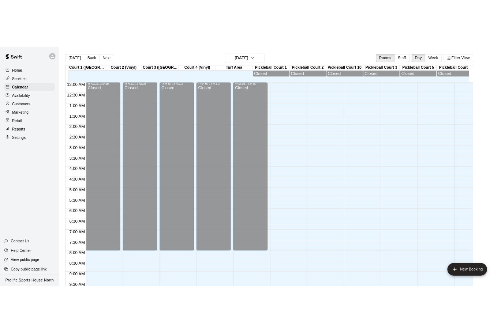
scroll to position [357, 0]
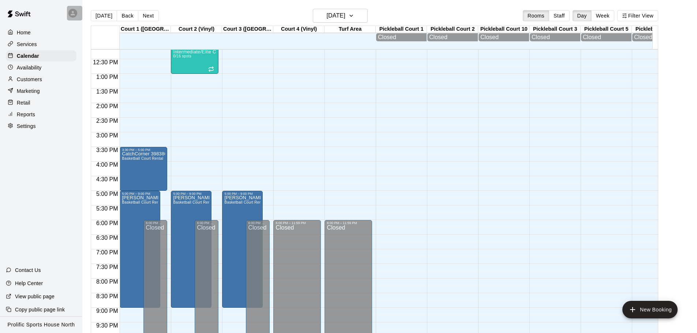
click at [70, 12] on icon at bounding box center [73, 13] width 7 height 7
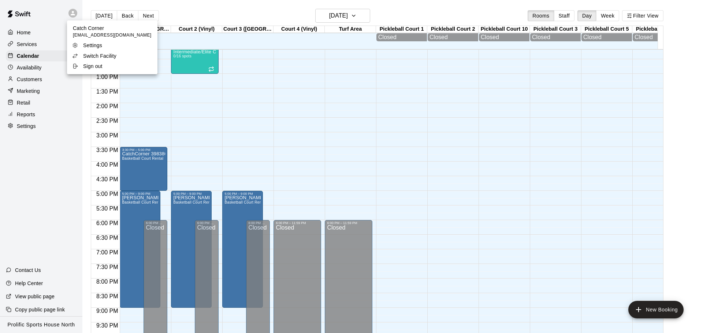
click at [116, 58] on div "Switch Facility" at bounding box center [96, 55] width 48 height 7
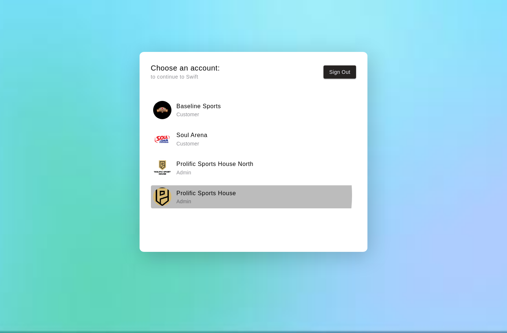
click at [222, 195] on h6 "Prolific Sports House" at bounding box center [206, 194] width 60 height 10
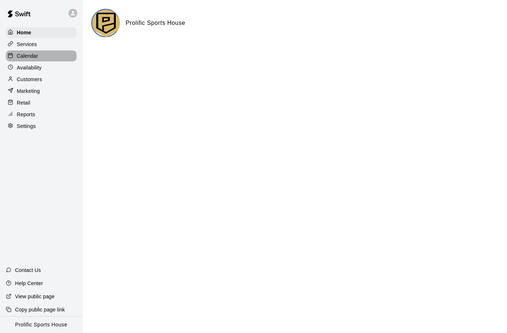
click at [34, 56] on p "Calendar" at bounding box center [27, 55] width 21 height 7
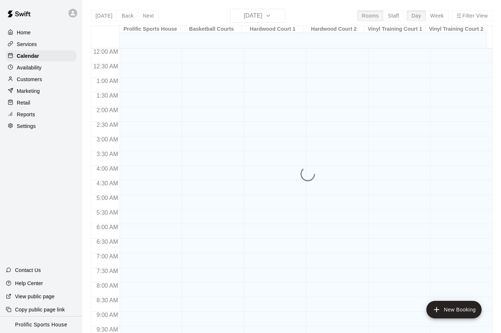
scroll to position [357, 0]
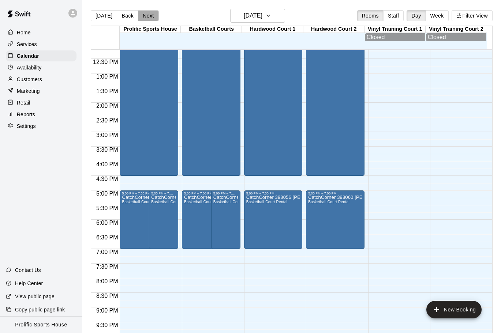
click at [143, 16] on button "Next" at bounding box center [148, 15] width 20 height 11
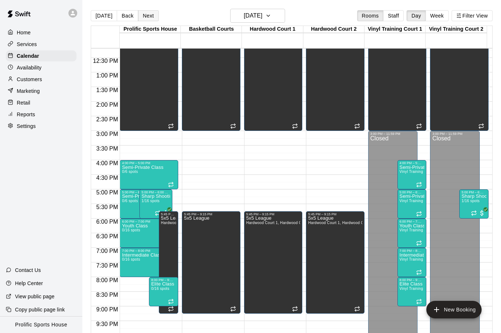
click at [148, 14] on button "Next" at bounding box center [148, 15] width 20 height 11
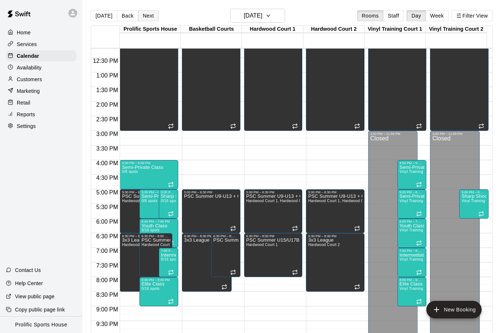
click at [146, 11] on button "Next" at bounding box center [148, 15] width 20 height 11
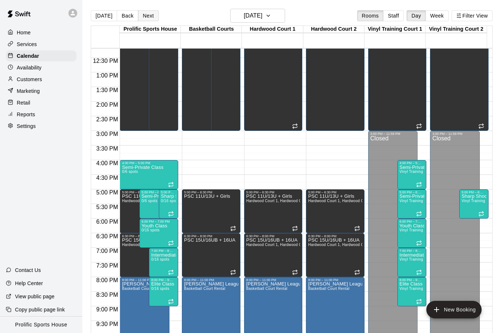
click at [145, 13] on button "Next" at bounding box center [148, 15] width 20 height 11
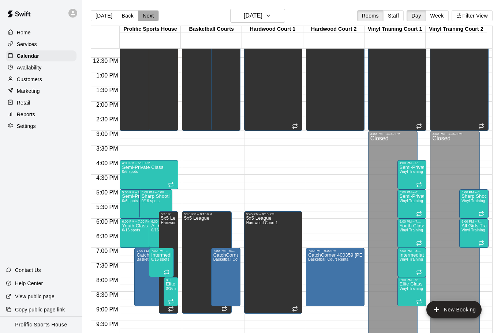
click at [149, 18] on button "Next" at bounding box center [148, 15] width 20 height 11
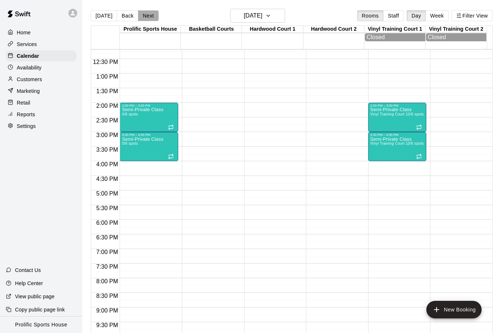
click at [151, 17] on button "Next" at bounding box center [148, 15] width 20 height 11
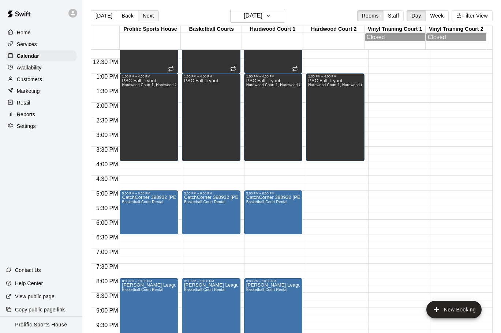
click at [143, 13] on button "Next" at bounding box center [148, 15] width 20 height 11
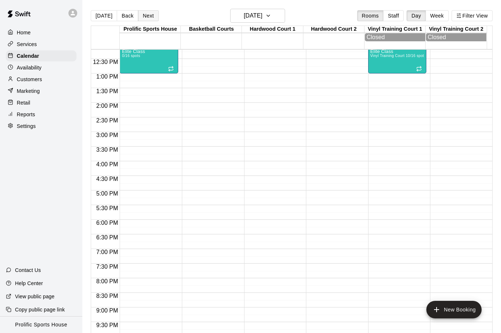
click at [146, 18] on button "Next" at bounding box center [148, 15] width 20 height 11
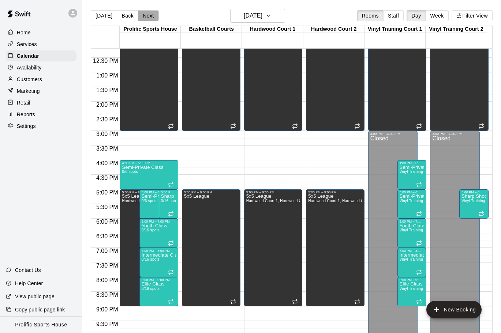
click at [143, 16] on button "Next" at bounding box center [148, 15] width 20 height 11
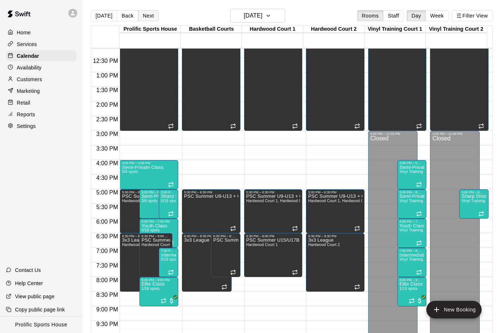
click at [147, 12] on button "Next" at bounding box center [148, 15] width 20 height 11
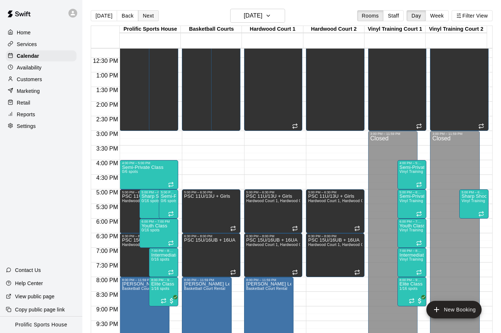
click at [138, 14] on button "Next" at bounding box center [148, 15] width 20 height 11
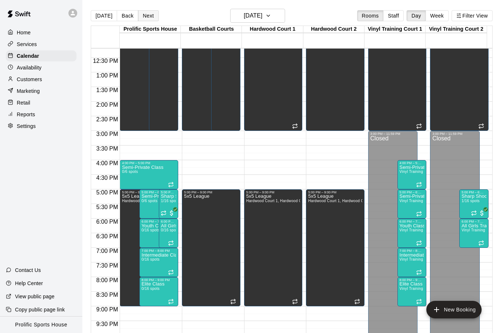
click at [139, 12] on button "Next" at bounding box center [148, 15] width 20 height 11
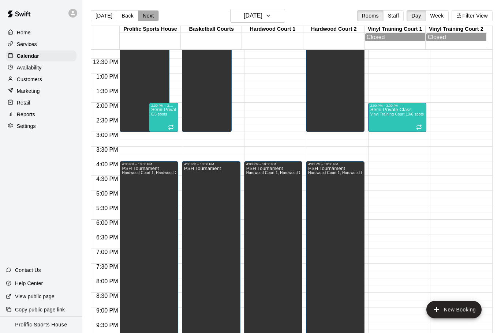
click at [147, 16] on button "Next" at bounding box center [148, 15] width 20 height 11
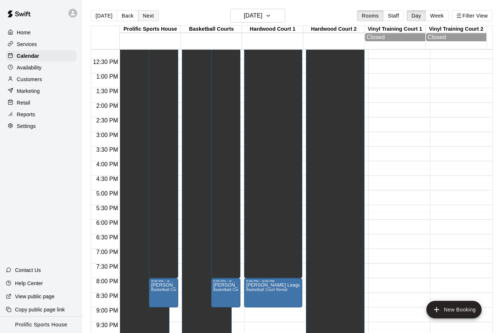
click at [146, 16] on button "Next" at bounding box center [148, 15] width 20 height 11
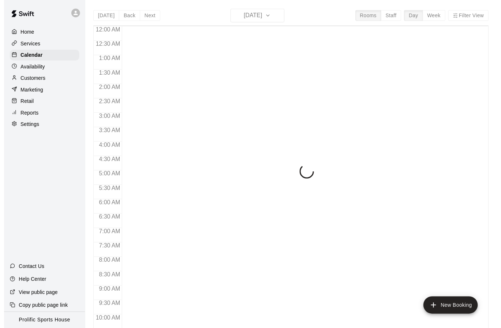
scroll to position [359, 0]
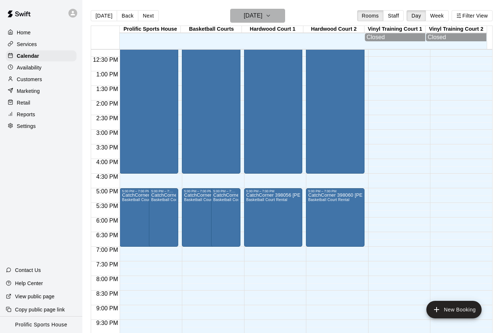
click at [262, 18] on h6 "[DATE]" at bounding box center [253, 16] width 19 height 10
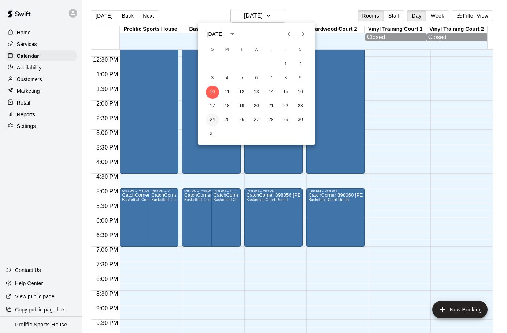
click at [213, 119] on button "24" at bounding box center [212, 119] width 13 height 13
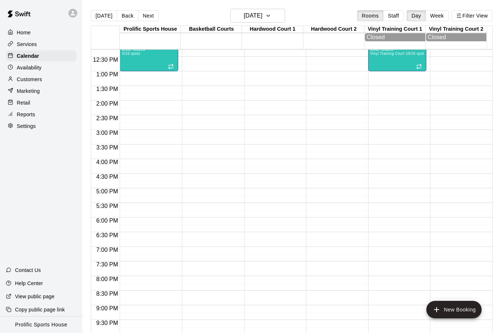
click at [71, 12] on icon at bounding box center [73, 13] width 7 height 7
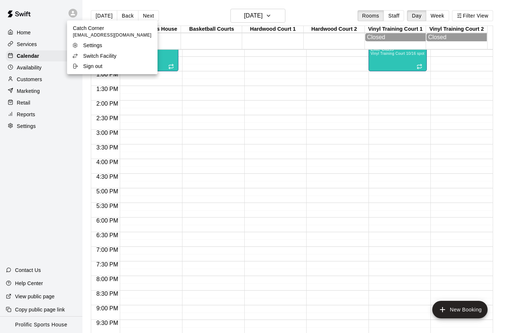
click at [101, 56] on p "Switch Facility" at bounding box center [99, 55] width 33 height 7
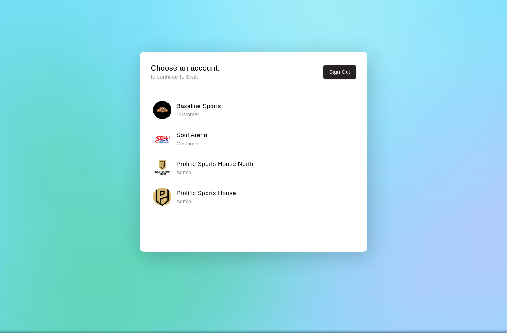
click at [248, 166] on h6 "Prolific Sports House North" at bounding box center [214, 165] width 77 height 10
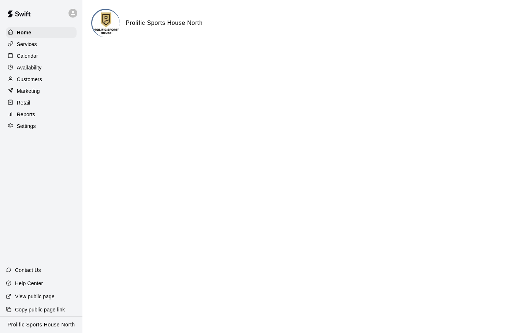
click at [38, 57] on p "Calendar" at bounding box center [27, 55] width 21 height 7
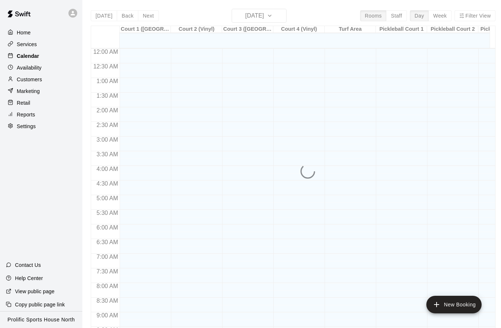
scroll to position [359, 0]
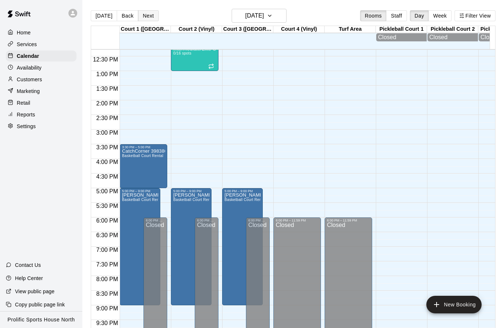
click at [144, 19] on button "Next" at bounding box center [148, 15] width 20 height 11
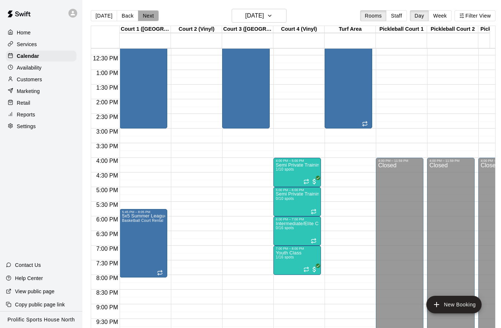
click at [140, 10] on button "Next" at bounding box center [148, 15] width 20 height 11
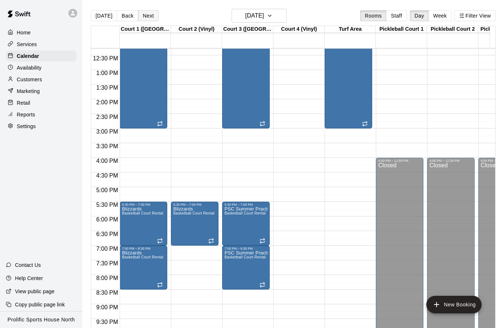
click at [142, 13] on button "Next" at bounding box center [148, 15] width 20 height 11
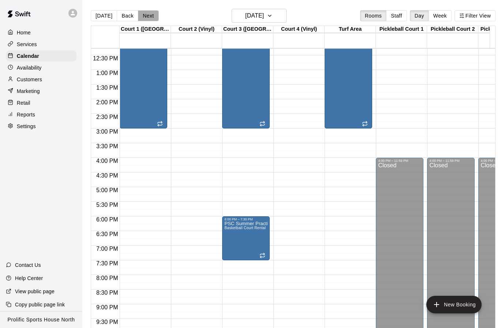
click at [145, 12] on button "Next" at bounding box center [148, 15] width 20 height 11
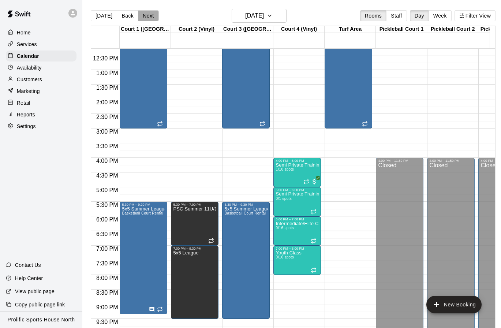
click at [146, 13] on button "Next" at bounding box center [148, 15] width 20 height 11
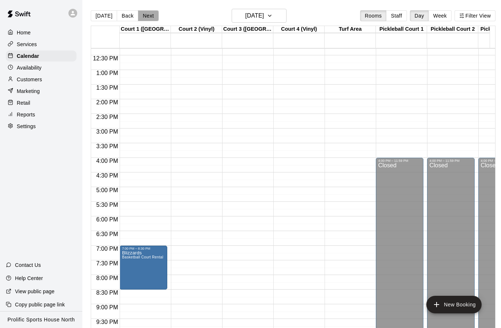
click at [143, 13] on button "Next" at bounding box center [148, 15] width 20 height 11
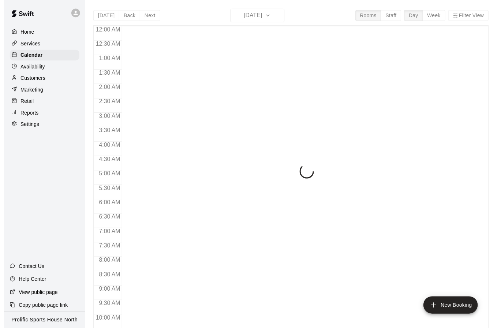
scroll to position [360, 0]
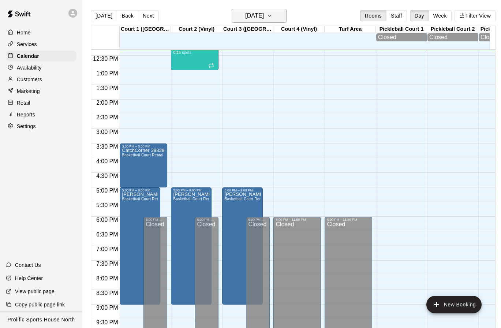
click at [250, 20] on h6 "[DATE]" at bounding box center [254, 16] width 19 height 10
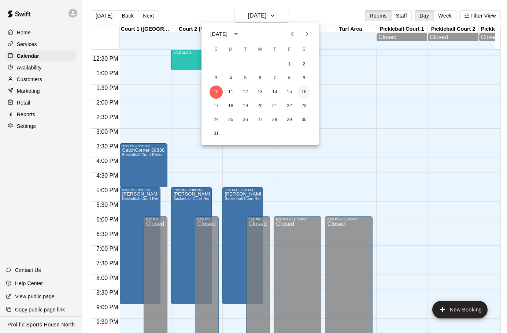
click at [302, 92] on button "16" at bounding box center [303, 92] width 13 height 13
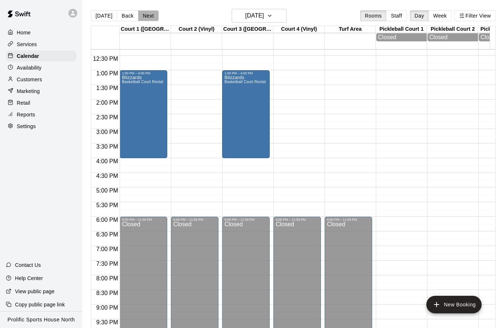
click at [150, 11] on button "Next" at bounding box center [148, 15] width 20 height 11
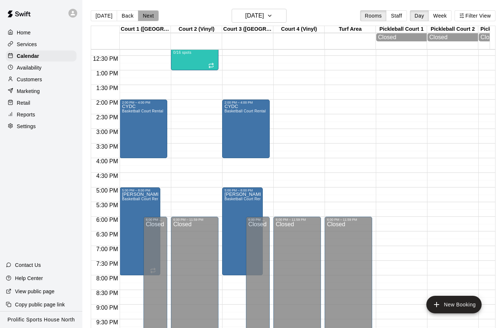
click at [146, 15] on button "Next" at bounding box center [148, 15] width 20 height 11
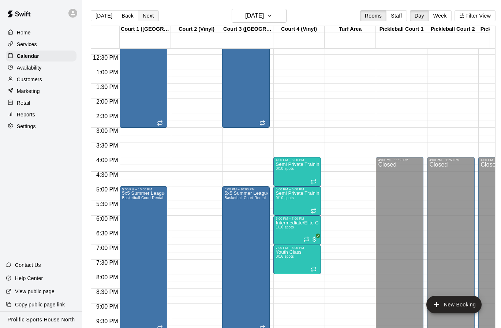
click at [145, 16] on button "Next" at bounding box center [148, 15] width 20 height 11
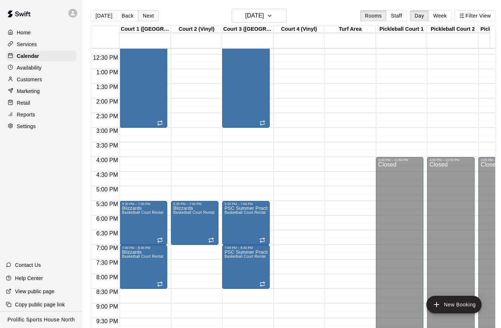
click at [153, 16] on button "Next" at bounding box center [148, 15] width 20 height 11
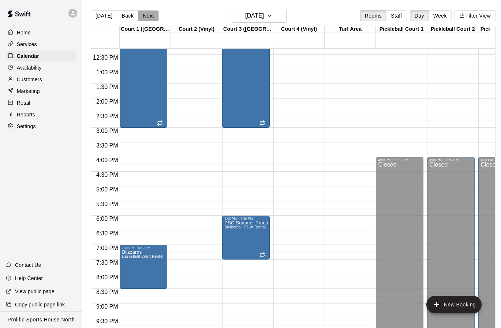
click at [140, 13] on button "Next" at bounding box center [148, 15] width 20 height 11
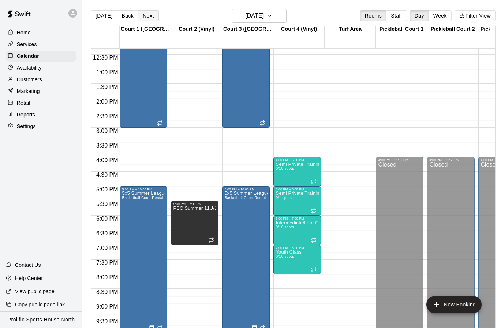
click at [152, 14] on button "Next" at bounding box center [148, 15] width 20 height 11
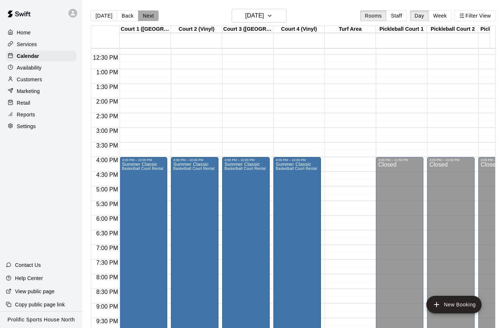
click at [146, 16] on button "Next" at bounding box center [148, 15] width 20 height 11
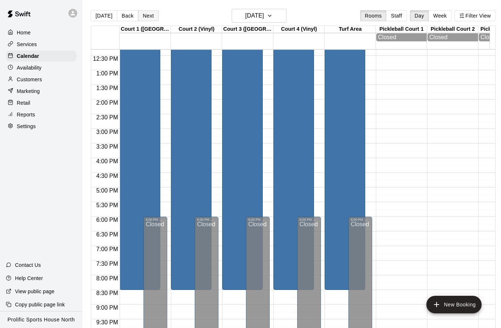
click at [138, 14] on button "Next" at bounding box center [148, 15] width 20 height 11
